Goal: Information Seeking & Learning: Learn about a topic

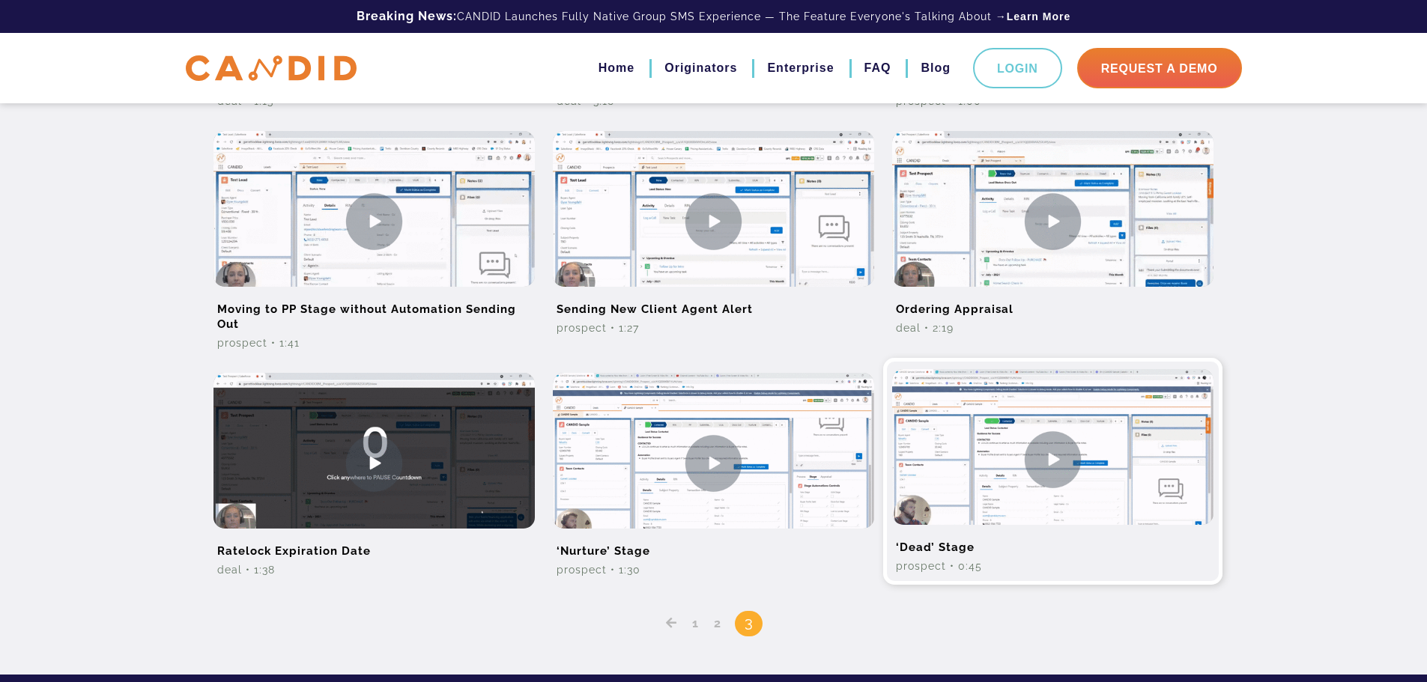
scroll to position [968, 0]
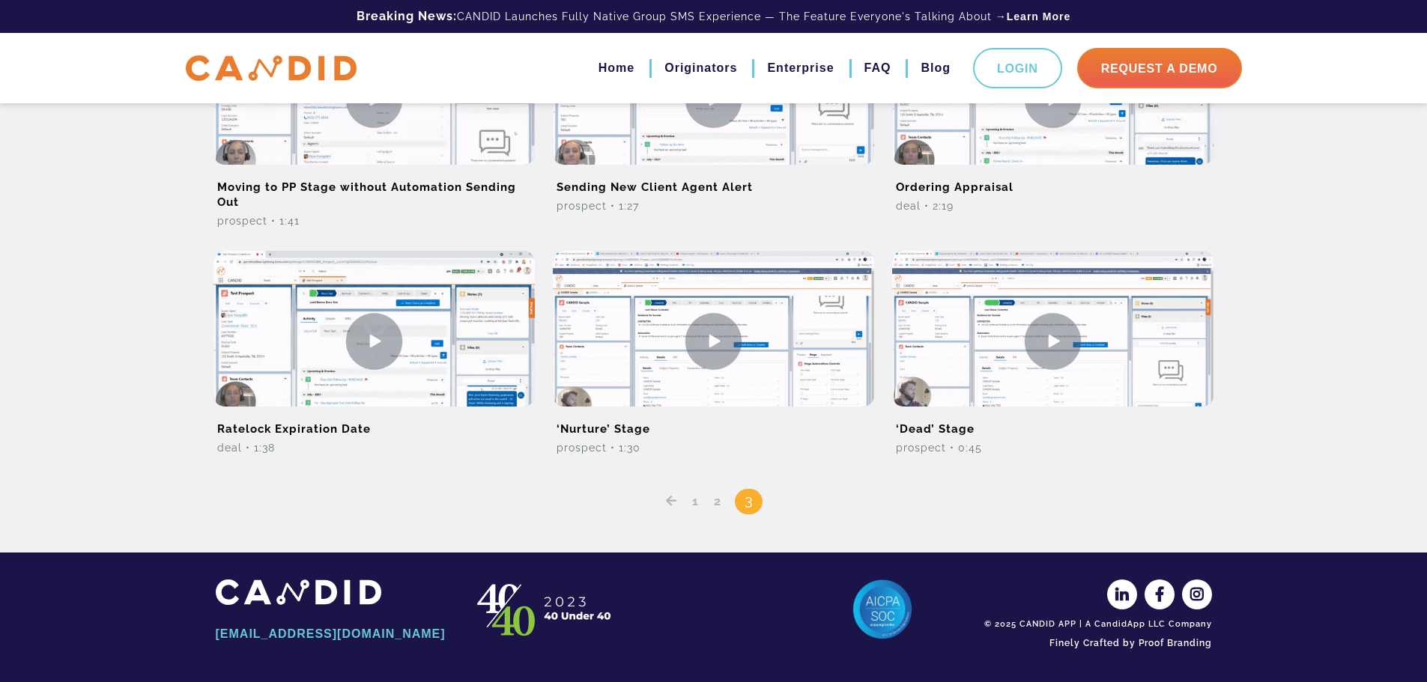
click at [712, 500] on link "2" at bounding box center [718, 501] width 18 height 14
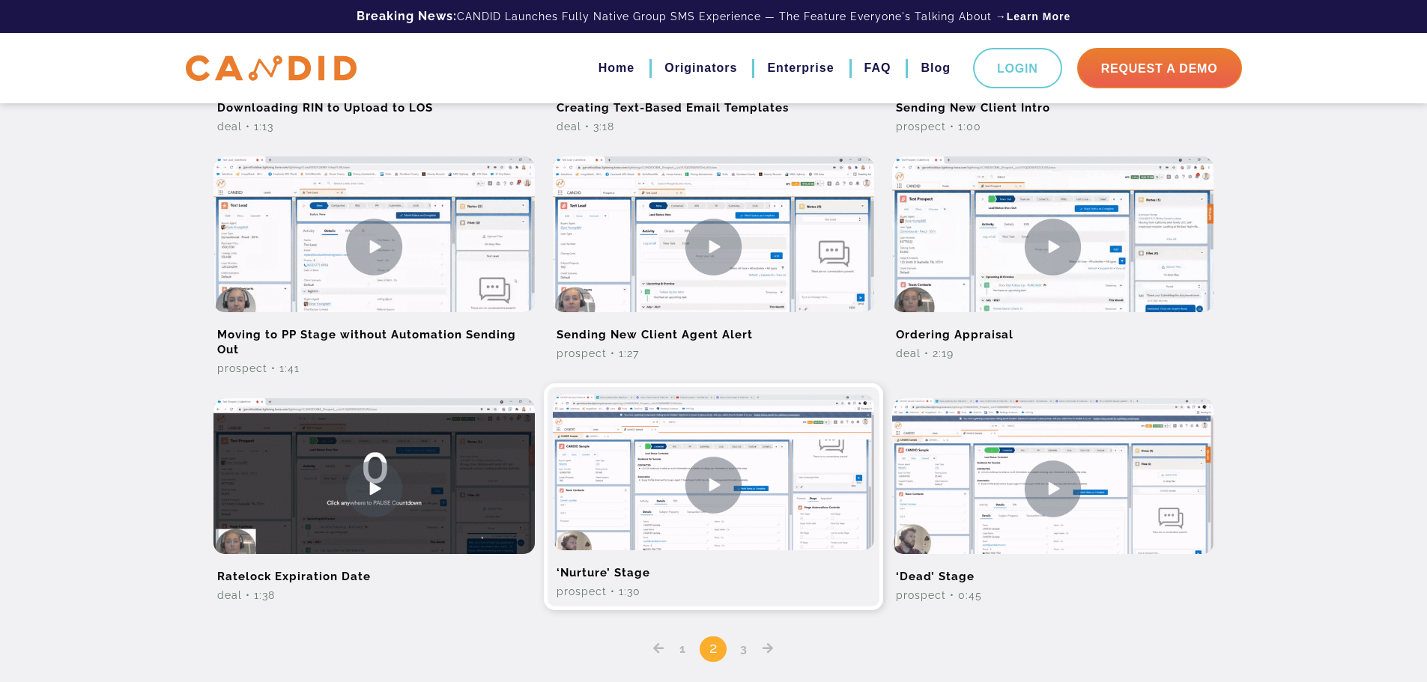
scroll to position [968, 0]
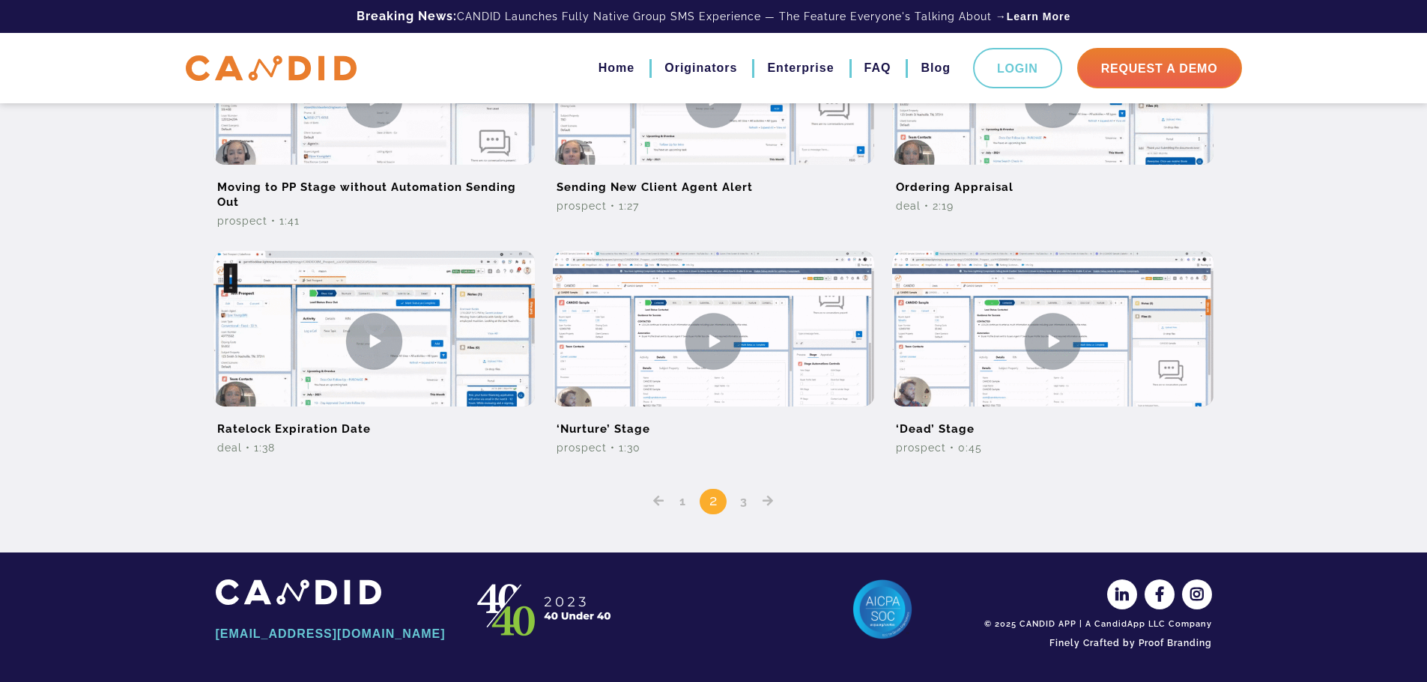
click at [685, 503] on link "1" at bounding box center [682, 501] width 17 height 14
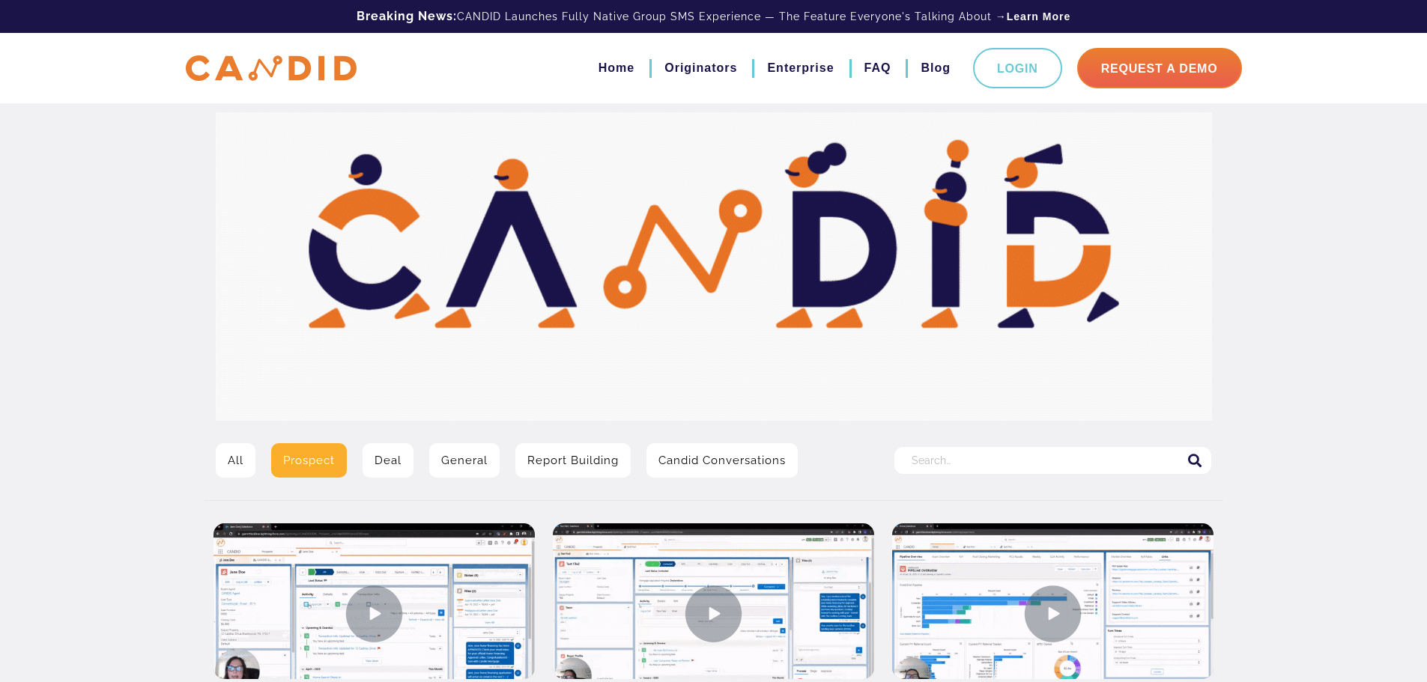
click at [234, 461] on link "All" at bounding box center [236, 460] width 40 height 34
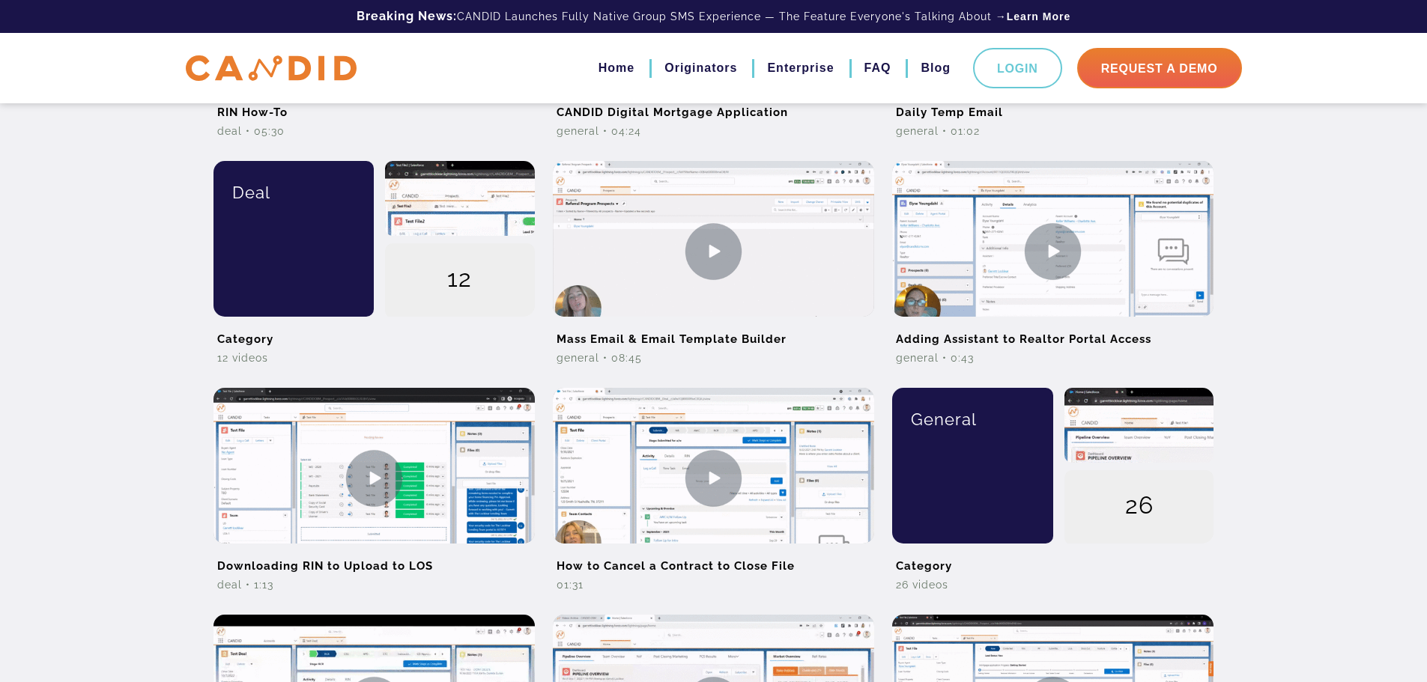
scroll to position [1049, 0]
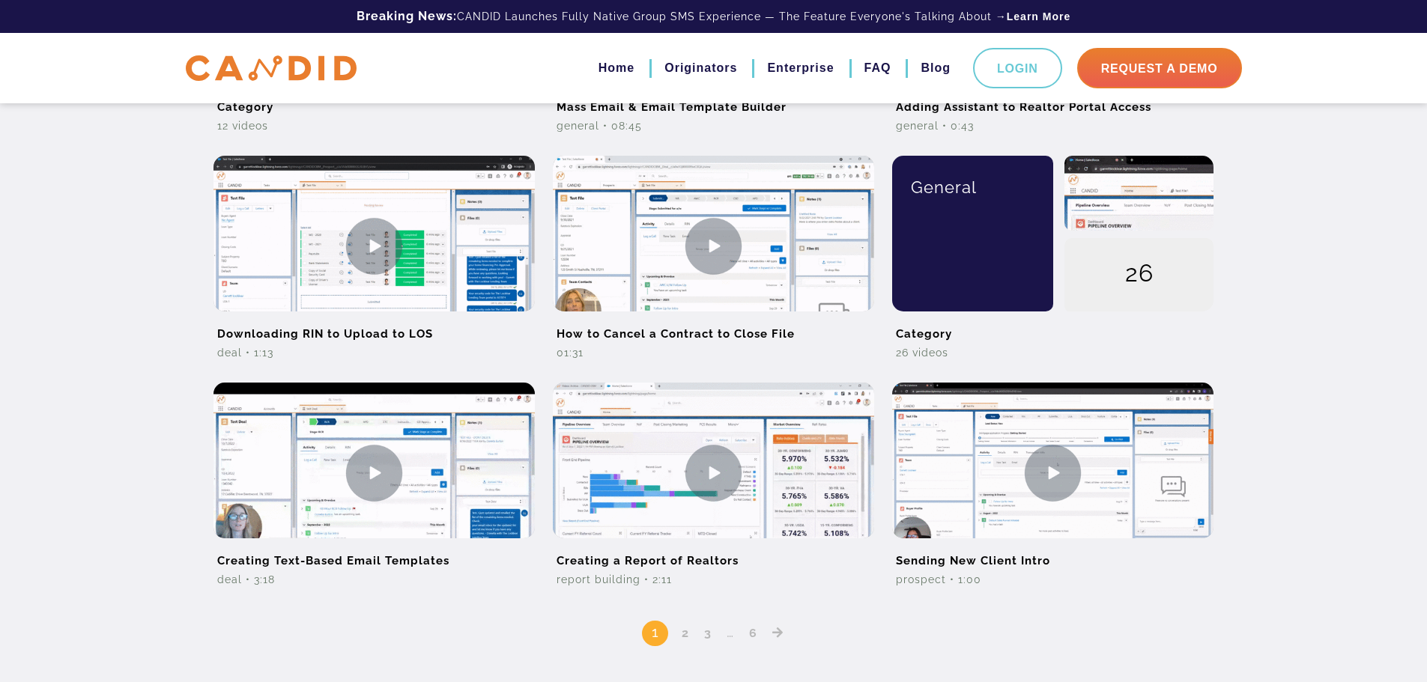
click at [689, 635] on link "2" at bounding box center [685, 633] width 18 height 14
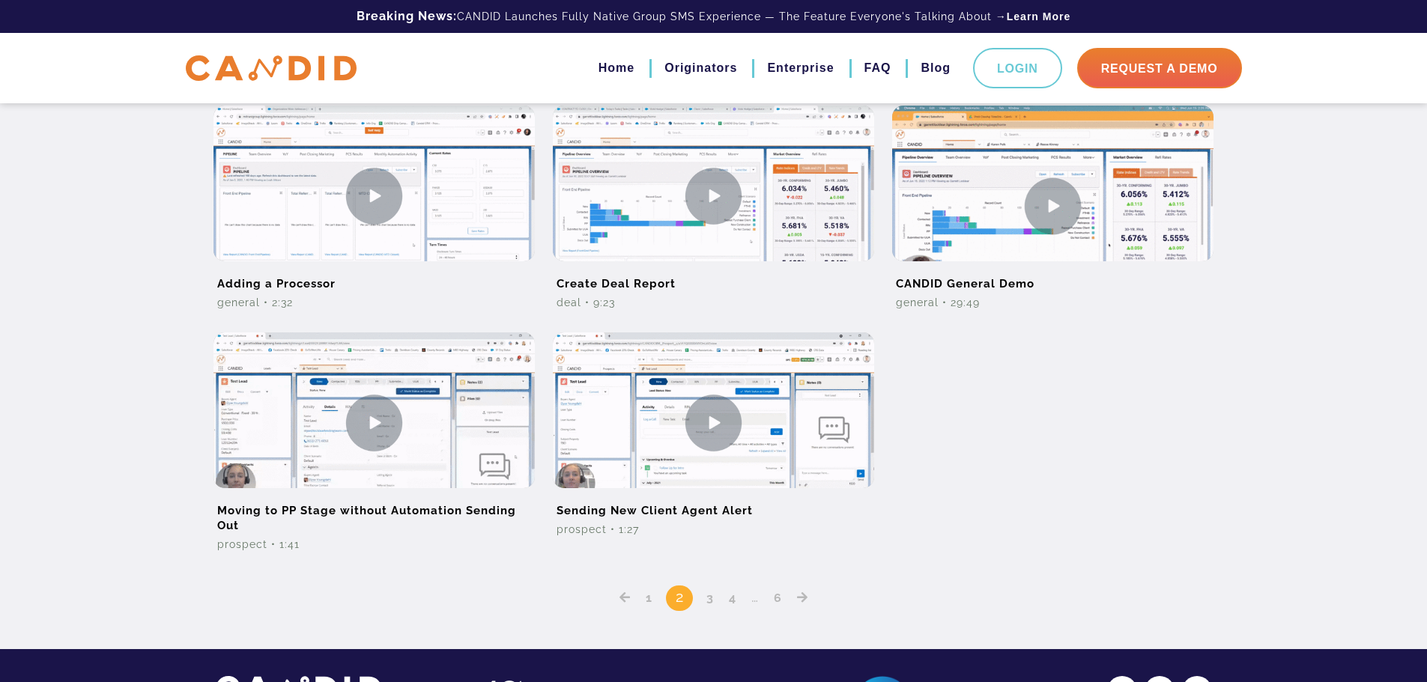
scroll to position [1225, 0]
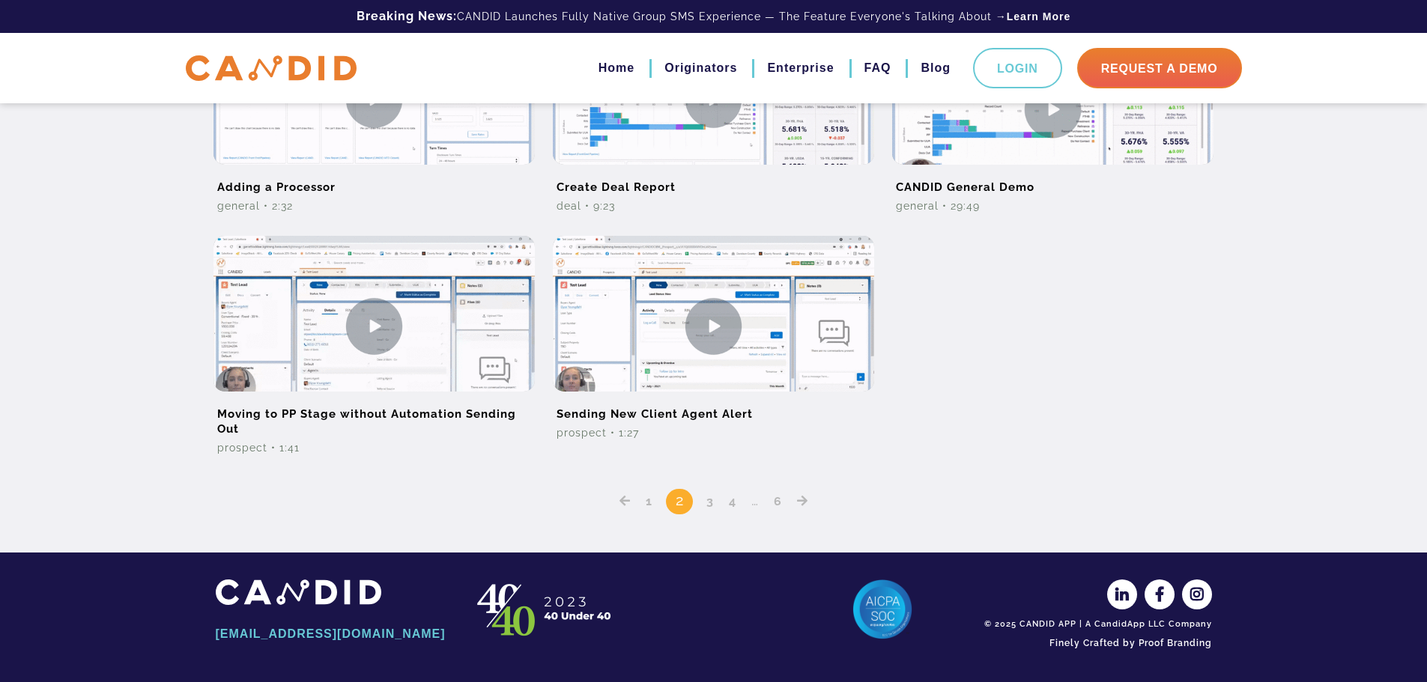
click at [713, 503] on link "3" at bounding box center [710, 501] width 18 height 14
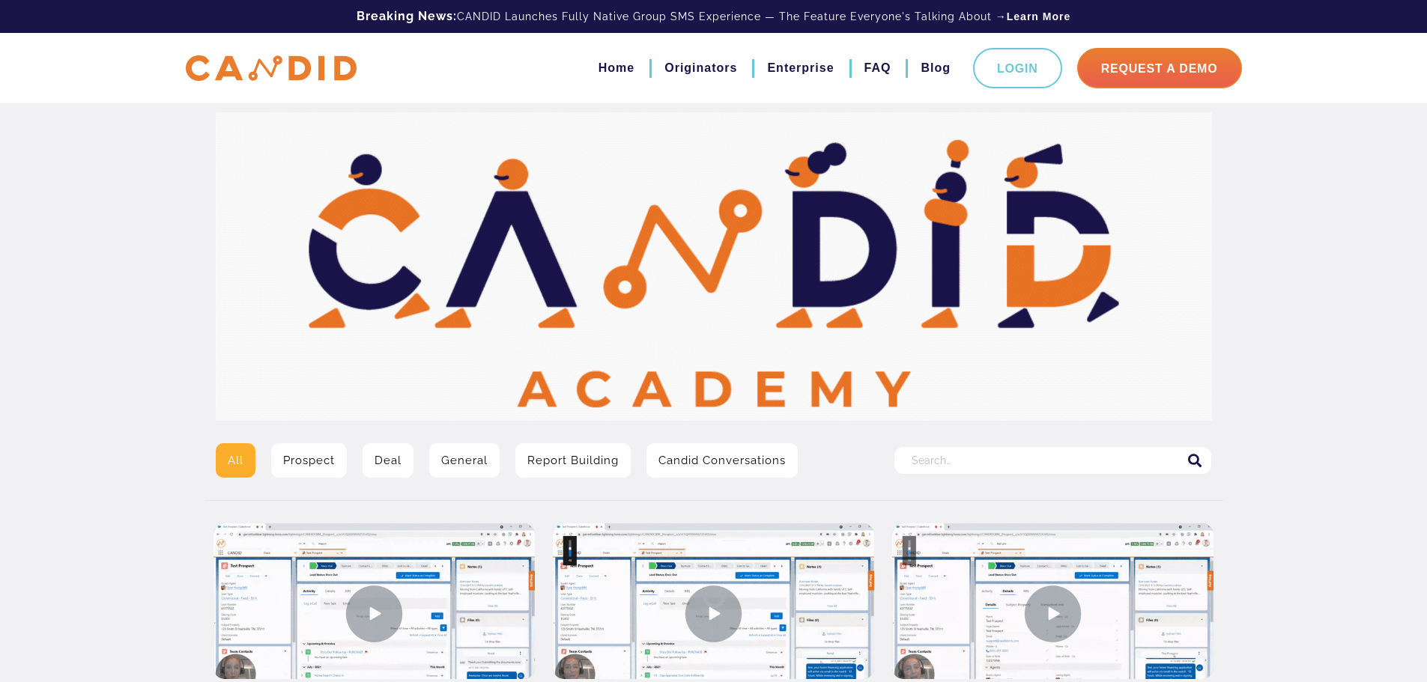
drag, startPoint x: 482, startPoint y: 461, endPoint x: 494, endPoint y: 461, distance: 12.7
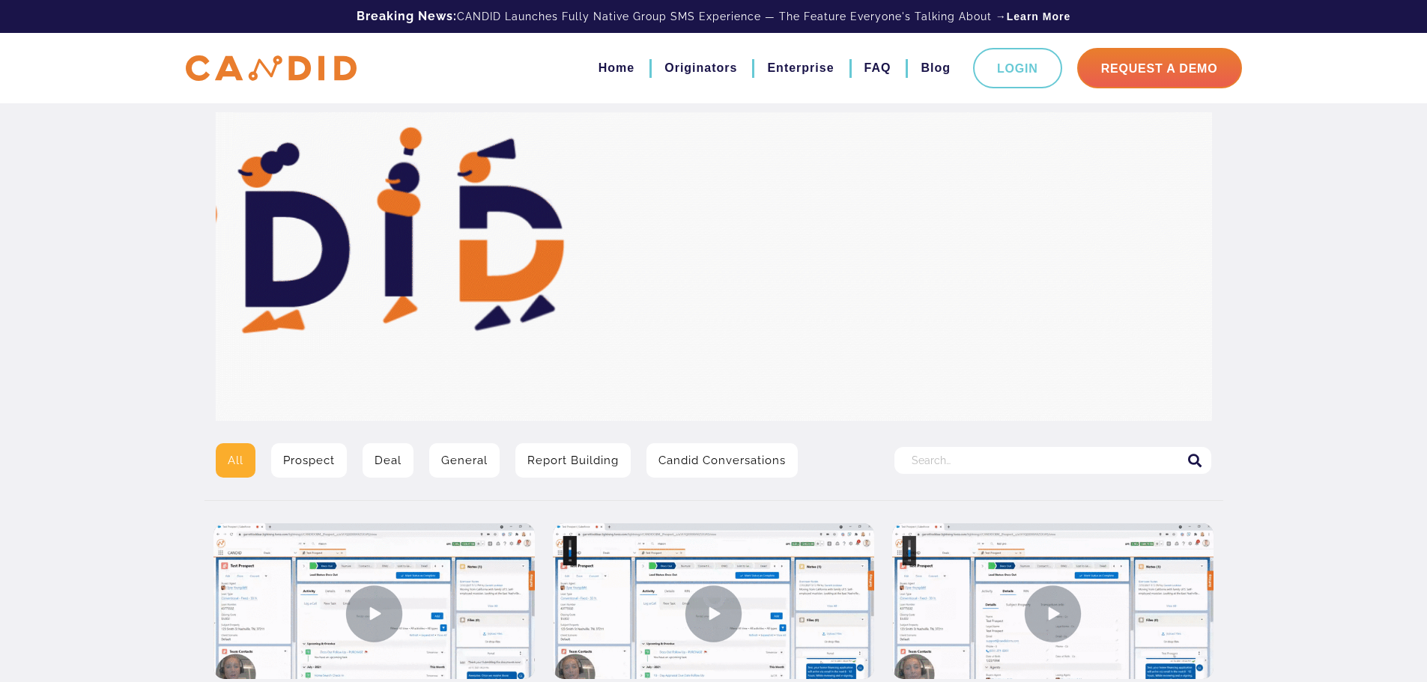
click at [482, 461] on link "General" at bounding box center [464, 460] width 70 height 34
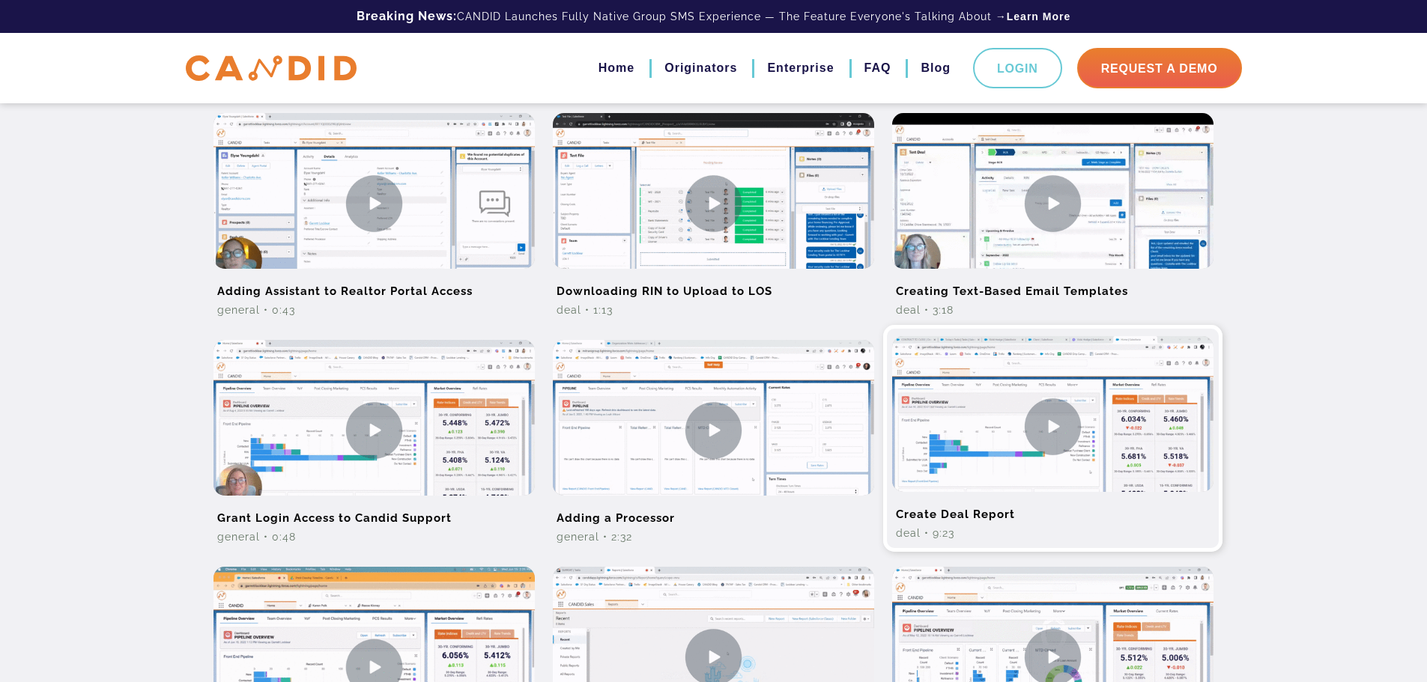
scroll to position [953, 0]
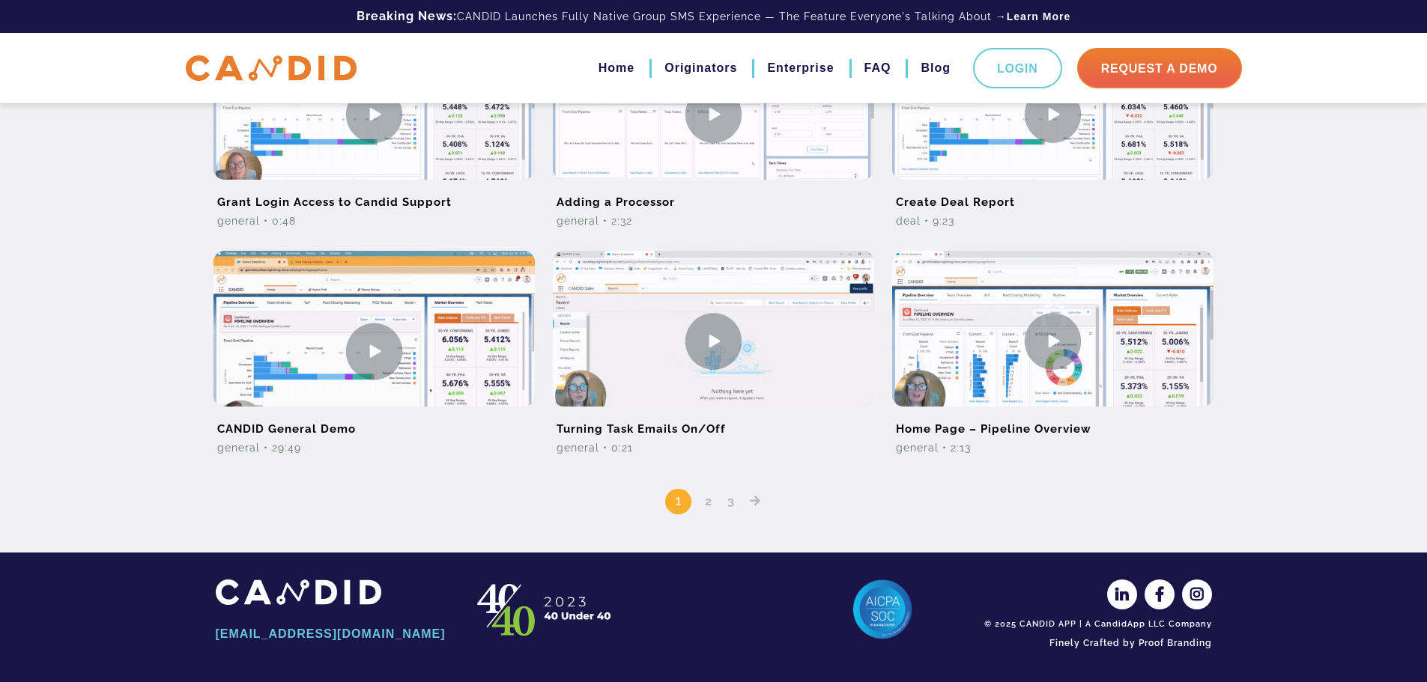
click at [708, 500] on link "2" at bounding box center [709, 501] width 18 height 14
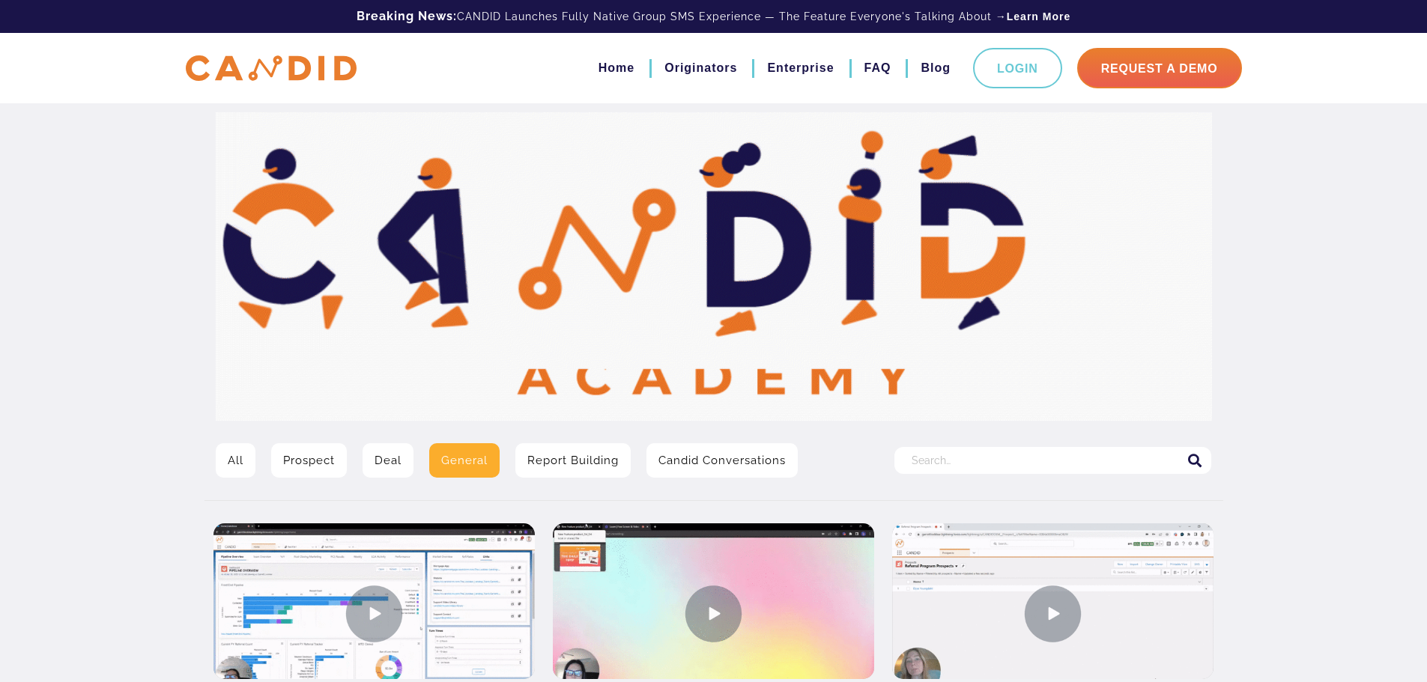
click at [239, 458] on link "All" at bounding box center [236, 460] width 40 height 34
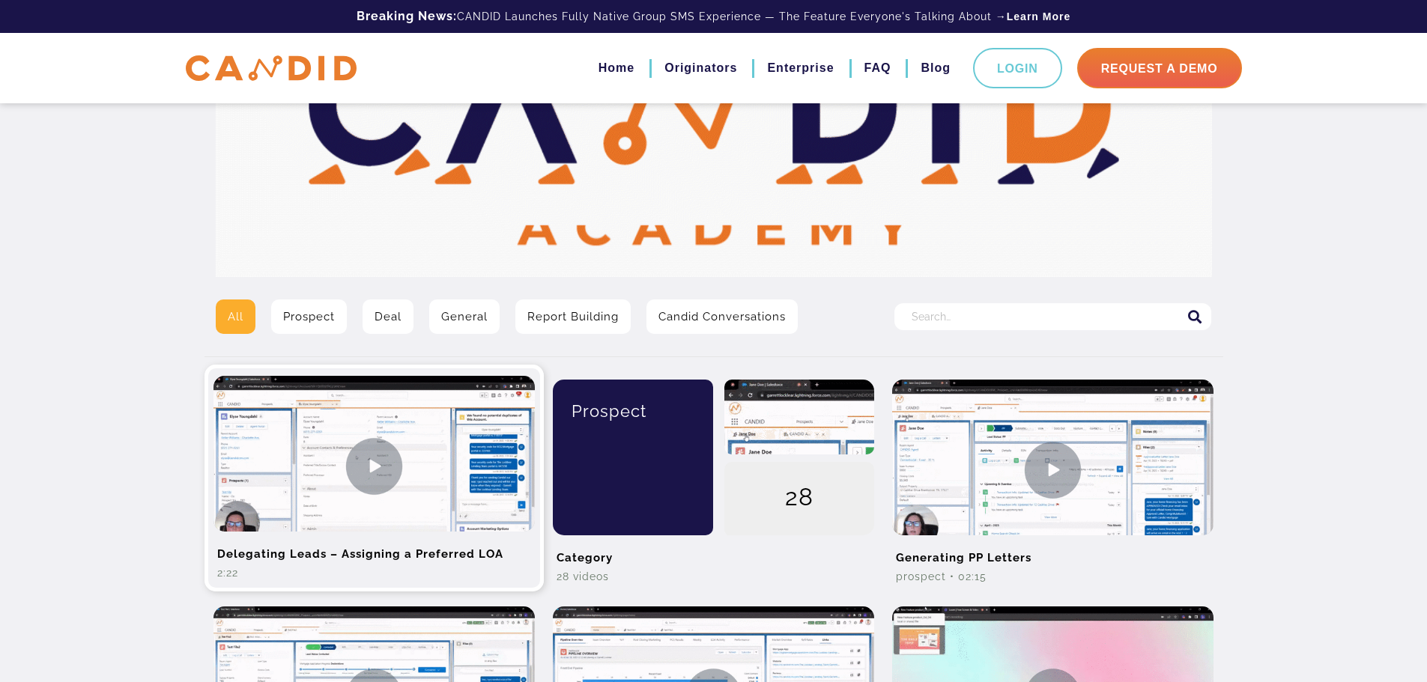
scroll to position [150, 0]
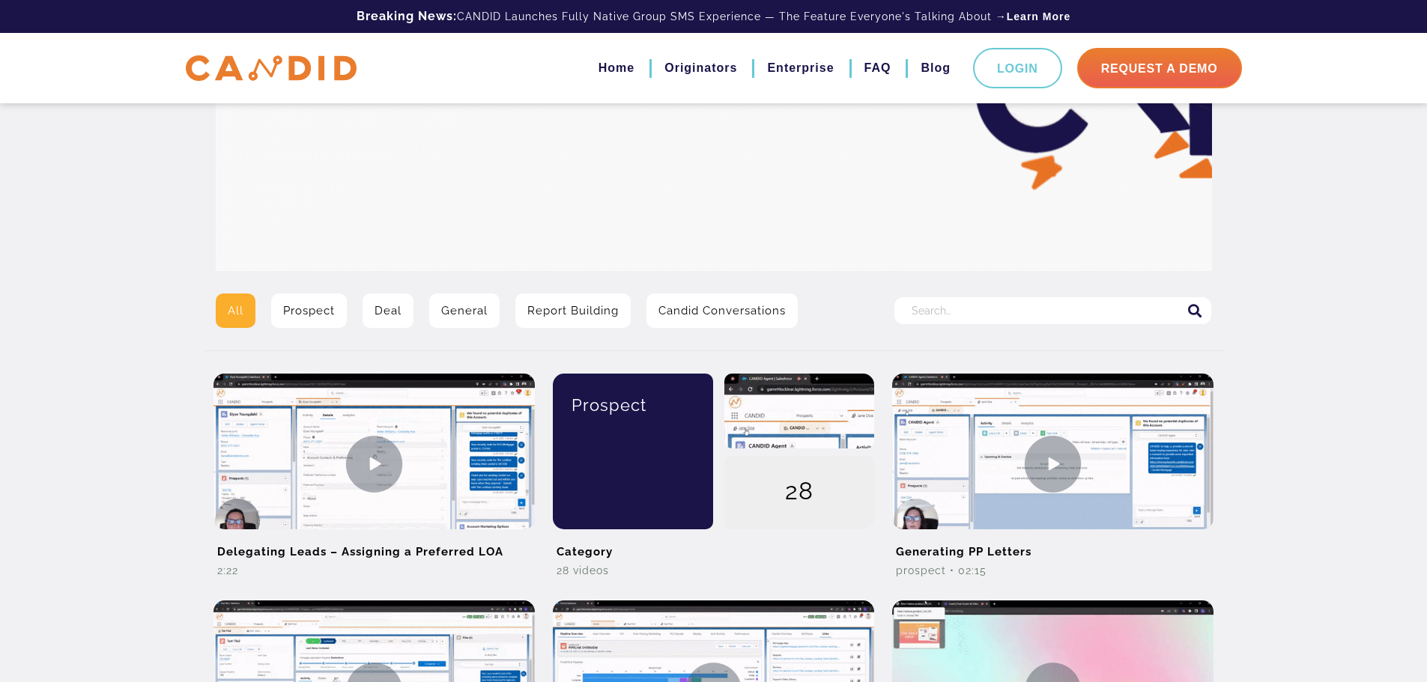
click at [315, 309] on link "Prospect" at bounding box center [309, 311] width 76 height 34
